Goal: Learn about a topic

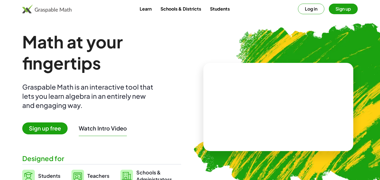
click at [58, 126] on span "Sign up free" at bounding box center [44, 128] width 45 height 12
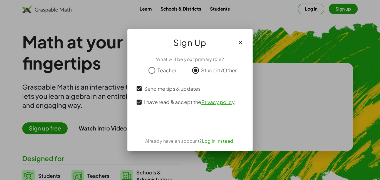
click at [239, 42] on icon "button" at bounding box center [240, 42] width 7 height 7
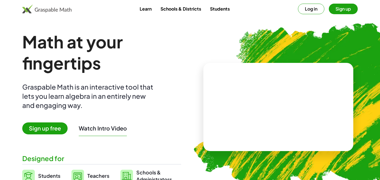
click at [210, 6] on link "Students" at bounding box center [219, 9] width 29 height 10
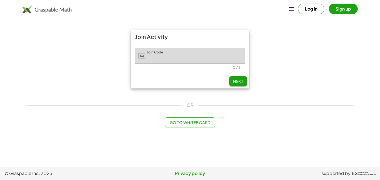
click at [47, 13] on img at bounding box center [46, 8] width 49 height 9
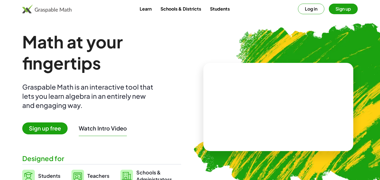
click at [278, 114] on video at bounding box center [277, 107] width 83 height 42
click at [278, 114] on div at bounding box center [277, 101] width 95 height 44
click at [267, 104] on div at bounding box center [279, 101] width 49 height 21
click at [342, 9] on button "Sign up" at bounding box center [342, 9] width 29 height 11
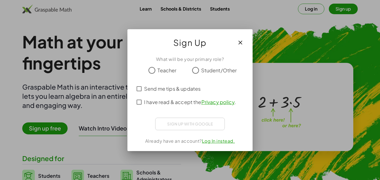
click at [241, 41] on icon "button" at bounding box center [240, 42] width 7 height 7
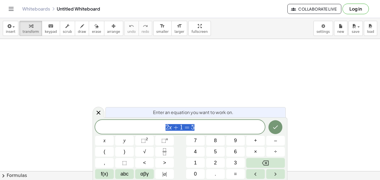
scroll to position [0, 0]
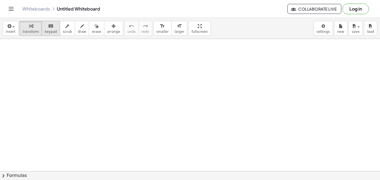
click at [48, 34] on button "keyboard keypad" at bounding box center [51, 28] width 18 height 15
click at [43, 34] on button "keyboard keypad" at bounding box center [51, 28] width 18 height 15
click at [45, 34] on button "keyboard keypad" at bounding box center [51, 28] width 18 height 15
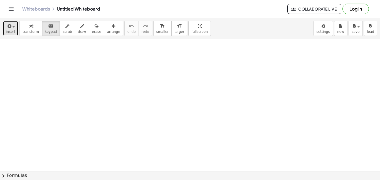
click at [9, 28] on icon "button" at bounding box center [8, 26] width 5 height 7
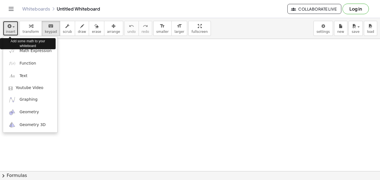
click at [9, 28] on icon "button" at bounding box center [8, 26] width 5 height 7
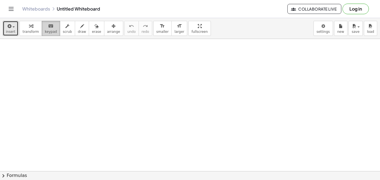
click at [49, 25] on icon "keyboard" at bounding box center [50, 26] width 5 height 7
click at [48, 26] on icon "keyboard" at bounding box center [50, 26] width 5 height 7
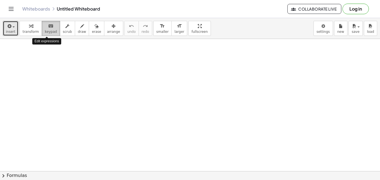
click at [48, 26] on icon "keyboard" at bounding box center [50, 26] width 5 height 7
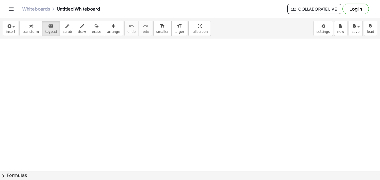
click at [10, 172] on button "chevron_right Formulas" at bounding box center [190, 175] width 380 height 9
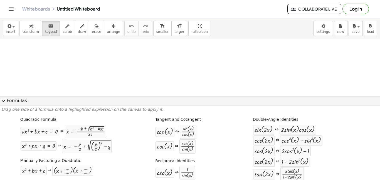
click at [3, 105] on div "Drag one side of a formula onto a highlighted expression on the canvas to apply…" at bounding box center [190, 142] width 380 height 75
click at [19, 98] on button "expand_more Formulas" at bounding box center [190, 100] width 380 height 9
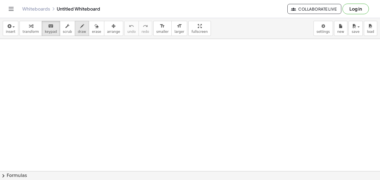
click at [78, 26] on div "button" at bounding box center [82, 26] width 8 height 7
drag, startPoint x: 34, startPoint y: 51, endPoint x: 46, endPoint y: 65, distance: 18.6
drag, startPoint x: 49, startPoint y: 58, endPoint x: 59, endPoint y: 68, distance: 13.6
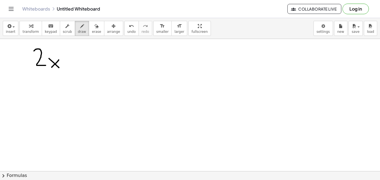
drag, startPoint x: 59, startPoint y: 60, endPoint x: 51, endPoint y: 68, distance: 11.2
drag, startPoint x: 73, startPoint y: 55, endPoint x: 73, endPoint y: 66, distance: 11.7
drag, startPoint x: 69, startPoint y: 58, endPoint x: 78, endPoint y: 59, distance: 8.9
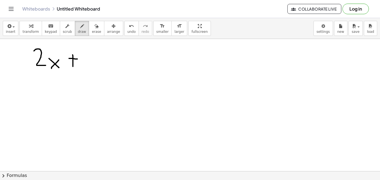
drag, startPoint x: 87, startPoint y: 51, endPoint x: 93, endPoint y: 69, distance: 19.5
drag, startPoint x: 103, startPoint y: 62, endPoint x: 112, endPoint y: 62, distance: 9.2
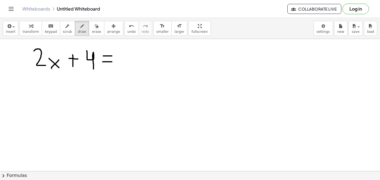
drag, startPoint x: 103, startPoint y: 56, endPoint x: 112, endPoint y: 56, distance: 8.6
drag, startPoint x: 128, startPoint y: 52, endPoint x: 120, endPoint y: 67, distance: 16.9
drag, startPoint x: 138, startPoint y: 61, endPoint x: 147, endPoint y: 71, distance: 13.4
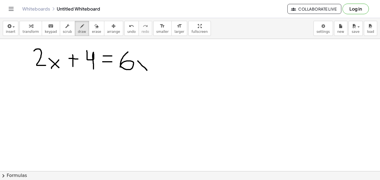
drag, startPoint x: 149, startPoint y: 61, endPoint x: 139, endPoint y: 71, distance: 13.8
drag, startPoint x: 159, startPoint y: 59, endPoint x: 159, endPoint y: 69, distance: 10.0
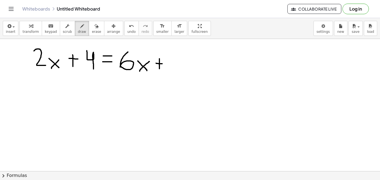
drag, startPoint x: 156, startPoint y: 63, endPoint x: 163, endPoint y: 63, distance: 7.5
click at [127, 26] on button "undo undo" at bounding box center [131, 28] width 14 height 15
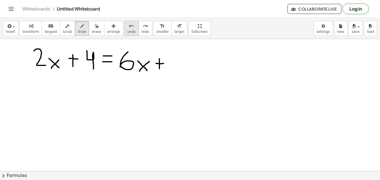
click at [127, 26] on button "undo undo" at bounding box center [131, 28] width 14 height 15
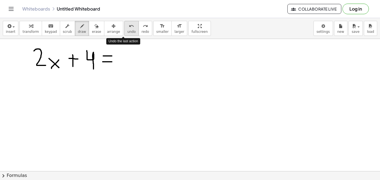
click at [127, 26] on button "undo undo" at bounding box center [131, 28] width 14 height 15
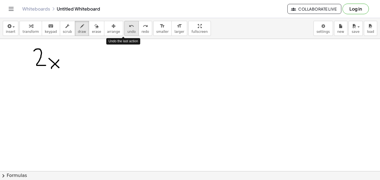
click at [127, 26] on button "undo undo" at bounding box center [131, 28] width 14 height 15
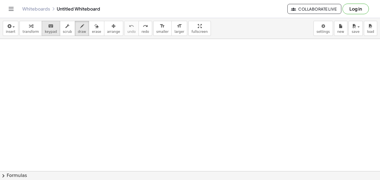
click at [50, 30] on span "keypad" at bounding box center [51, 32] width 12 height 4
click at [50, 31] on span "keypad" at bounding box center [51, 32] width 12 height 4
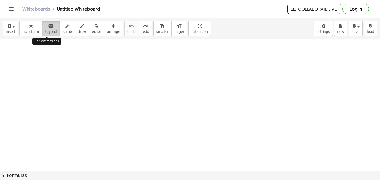
click at [50, 31] on span "keypad" at bounding box center [51, 32] width 12 height 4
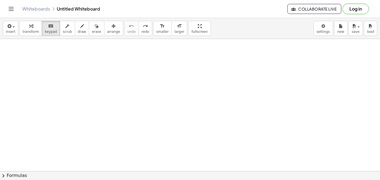
click at [13, 31] on span "insert" at bounding box center [10, 32] width 9 height 4
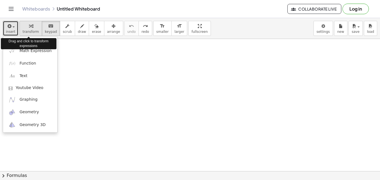
click at [25, 29] on button "transform" at bounding box center [30, 28] width 23 height 15
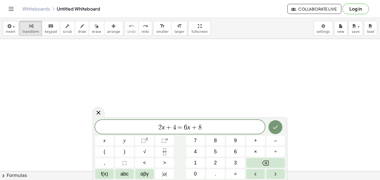
scroll to position [0, 0]
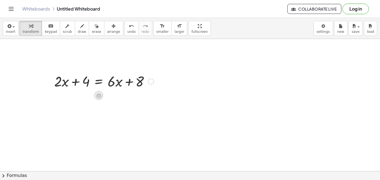
click at [98, 93] on icon at bounding box center [99, 96] width 6 height 6
click at [152, 81] on div at bounding box center [151, 81] width 6 height 6
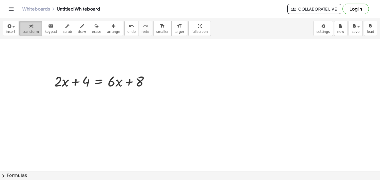
click at [31, 31] on span "transform" at bounding box center [31, 32] width 16 height 4
click at [82, 80] on div at bounding box center [103, 80] width 105 height 19
click at [96, 80] on div at bounding box center [103, 80] width 105 height 19
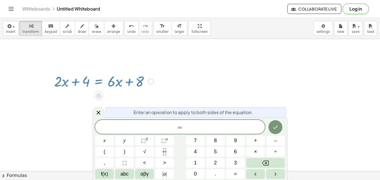
scroll to position [5, 0]
click at [118, 82] on div at bounding box center [103, 80] width 105 height 19
